Goal: Information Seeking & Learning: Find specific page/section

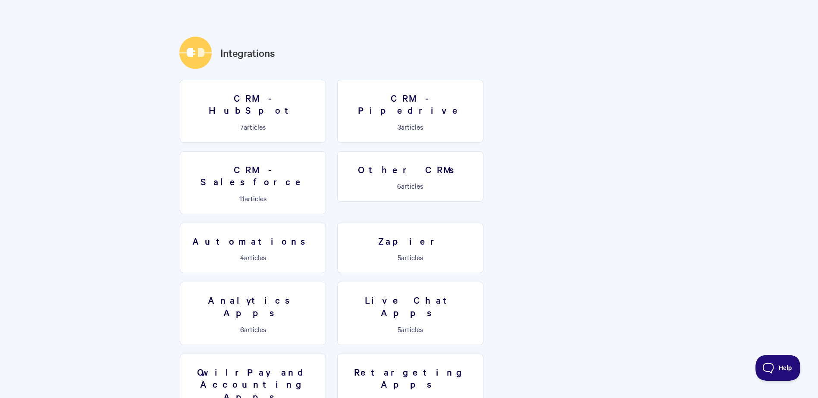
scroll to position [1294, 0]
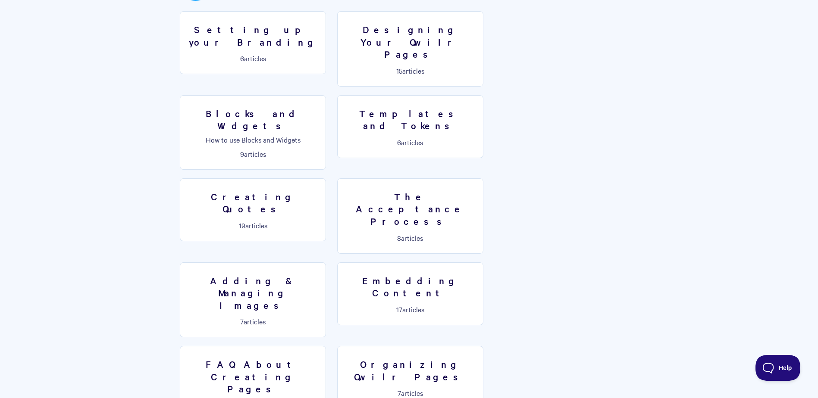
scroll to position [431, 0]
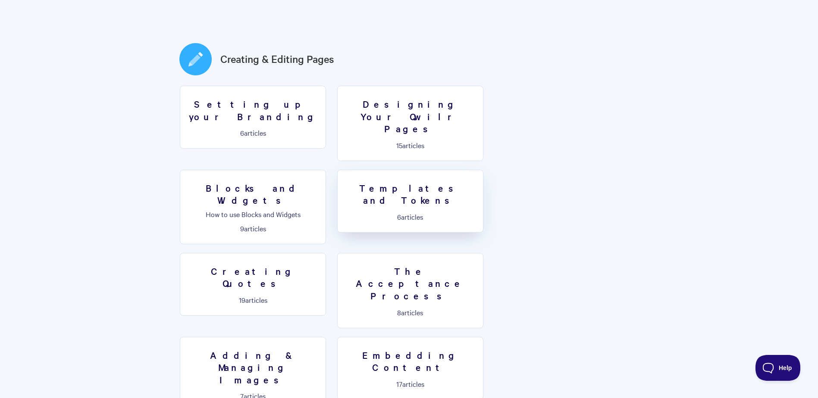
click at [343, 182] on h3 "Templates and Tokens" at bounding box center [410, 194] width 135 height 25
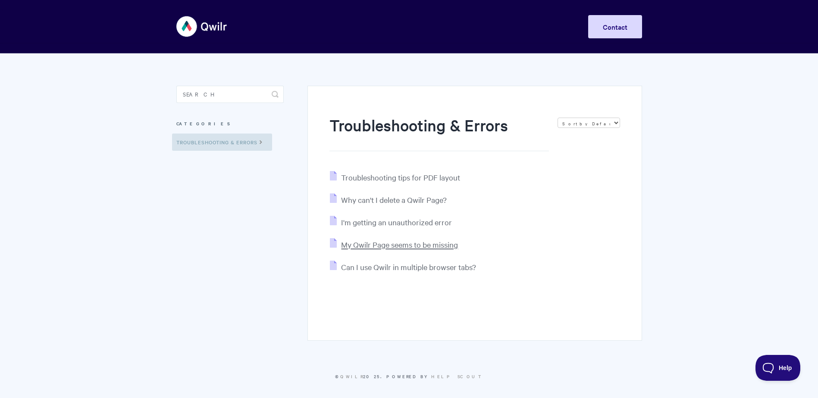
click at [372, 245] on span "My Qwilr Page seems to be missing" at bounding box center [399, 245] width 117 height 10
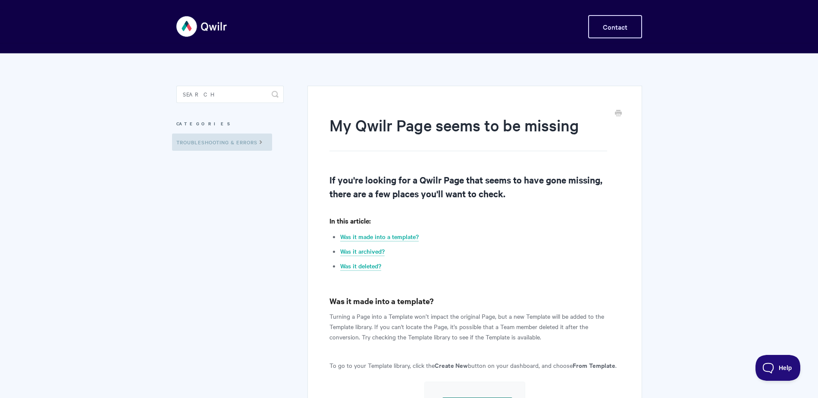
click at [603, 27] on link "Contact" at bounding box center [615, 26] width 54 height 23
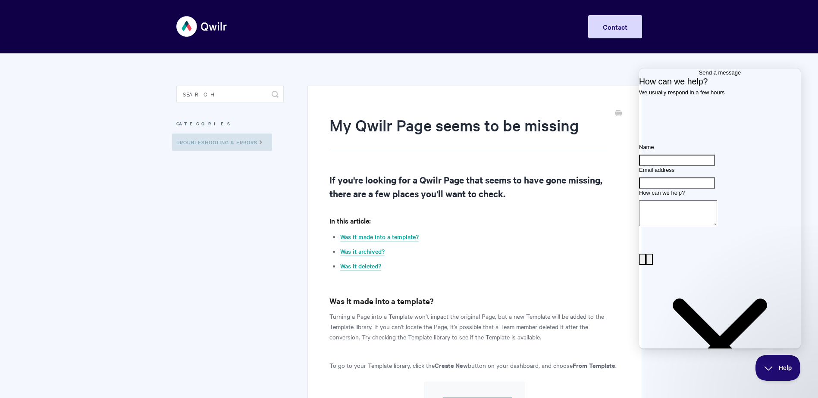
click at [510, 265] on li "Was it deleted?" at bounding box center [479, 266] width 279 height 10
